Goal: Find specific page/section: Find specific page/section

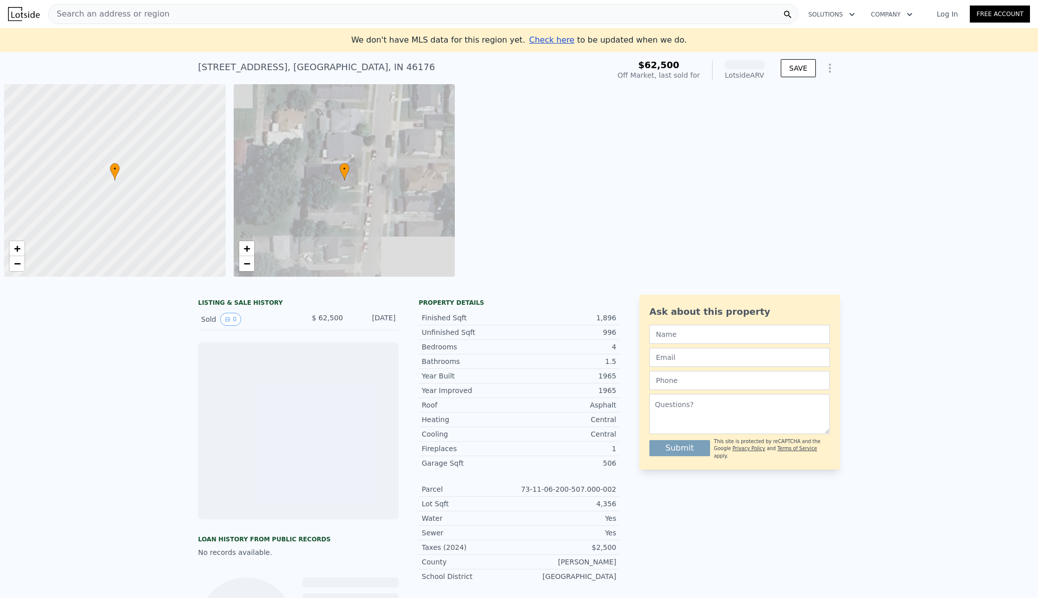
scroll to position [0, 4]
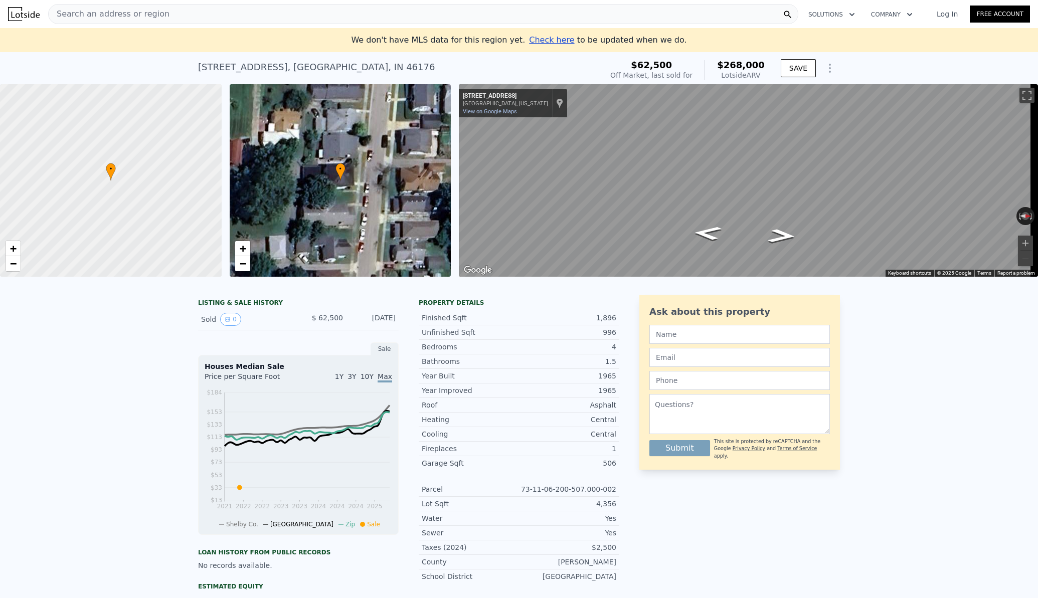
click at [204, 14] on div "Search an address or region" at bounding box center [423, 14] width 750 height 20
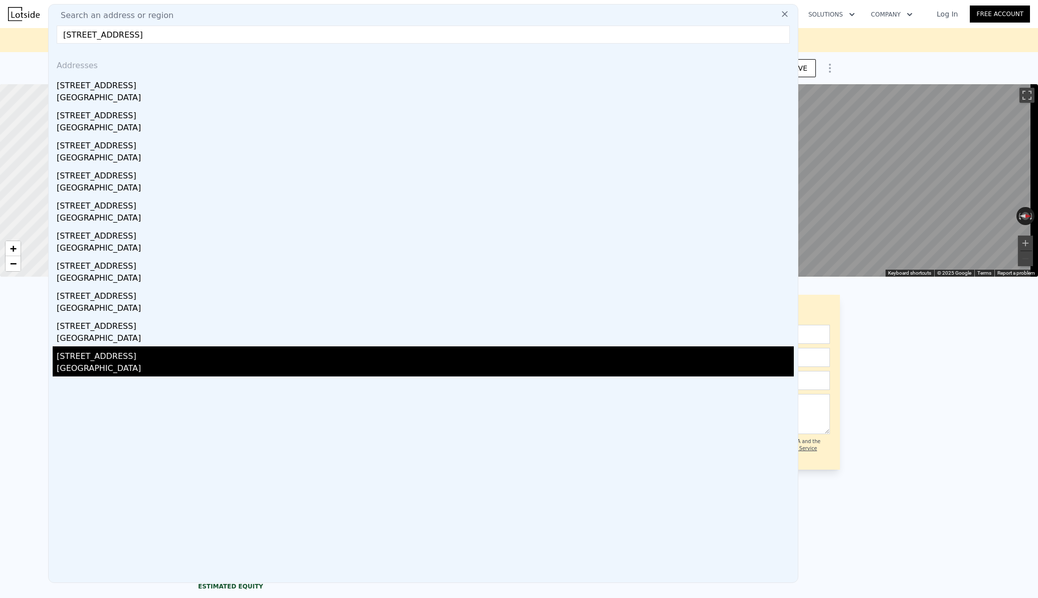
type input "[STREET_ADDRESS]"
click at [85, 364] on div "[GEOGRAPHIC_DATA]" at bounding box center [425, 370] width 737 height 14
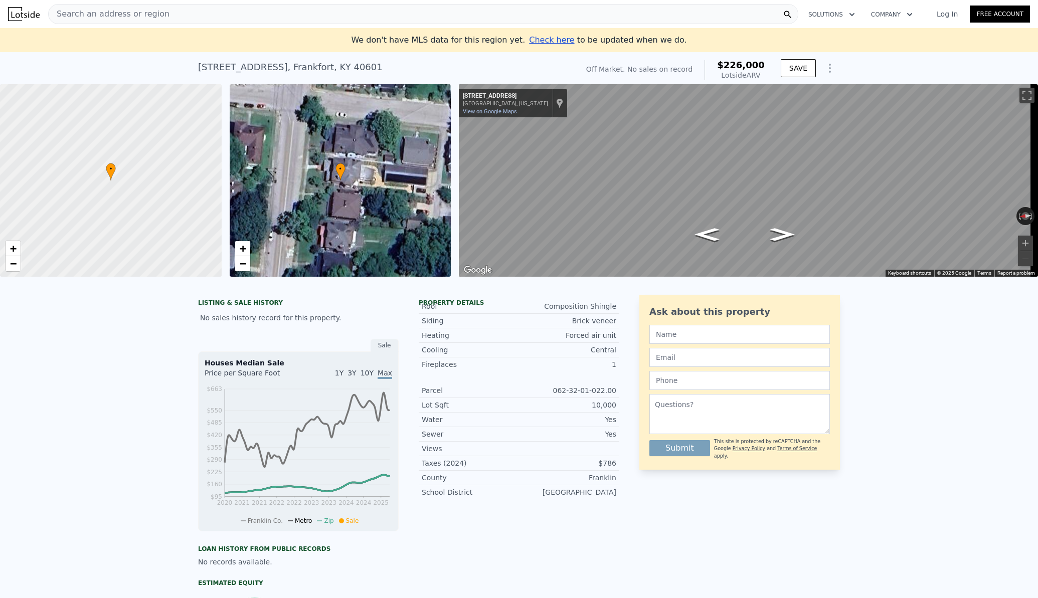
click at [343, 204] on div "• + −" at bounding box center [341, 180] width 222 height 193
click at [345, 208] on div "• + −" at bounding box center [341, 180] width 222 height 193
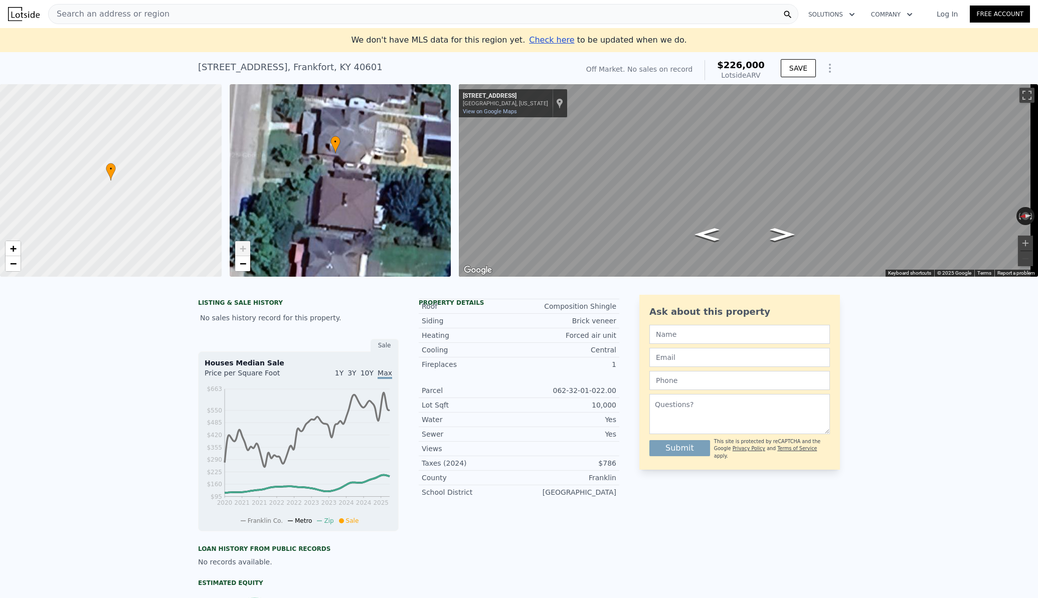
click at [344, 200] on div "• + −" at bounding box center [341, 180] width 222 height 193
drag, startPoint x: 343, startPoint y: 200, endPoint x: 340, endPoint y: 194, distance: 6.5
click at [340, 194] on div "• + −" at bounding box center [341, 180] width 222 height 193
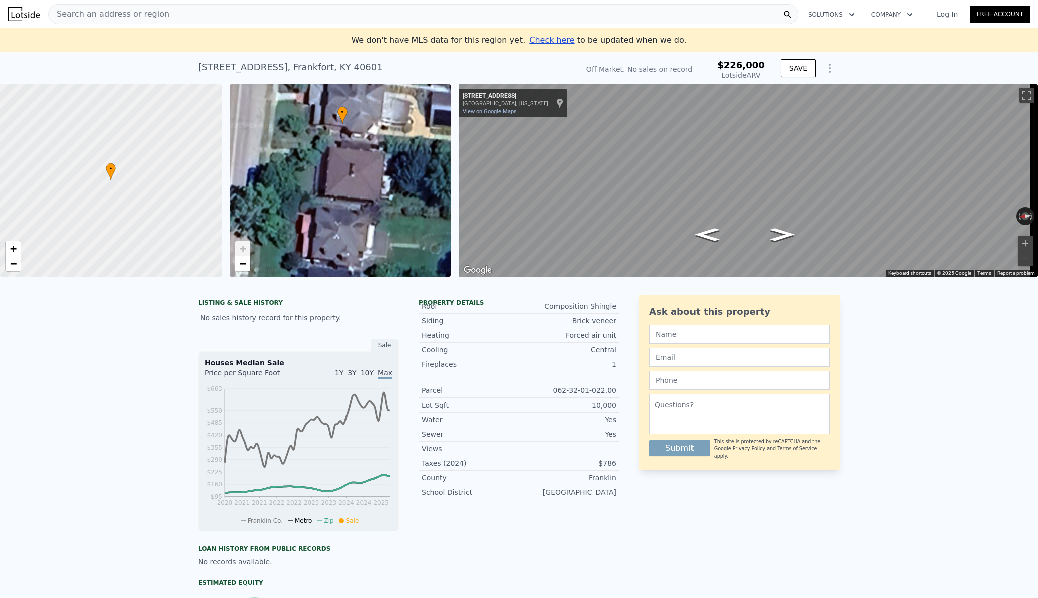
drag, startPoint x: 341, startPoint y: 192, endPoint x: 352, endPoint y: 168, distance: 26.3
click at [352, 168] on div "• + −" at bounding box center [341, 180] width 222 height 193
click at [353, 175] on div "• + −" at bounding box center [341, 180] width 222 height 193
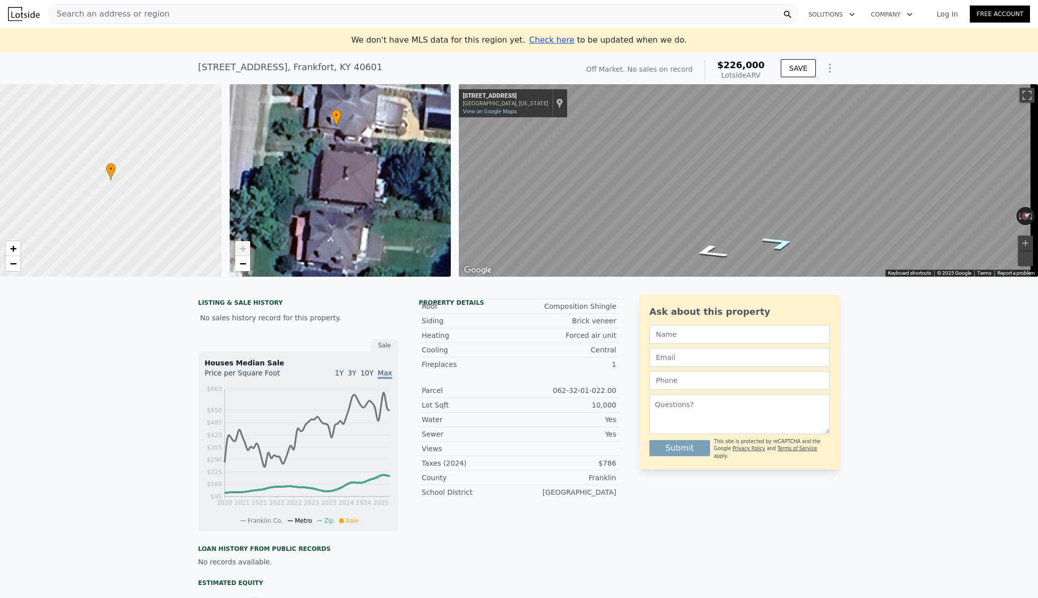
click at [783, 245] on icon "Go South, Shelby St" at bounding box center [779, 243] width 66 height 22
click at [261, 15] on div "Search an address or region" at bounding box center [423, 14] width 750 height 20
